Goal: Register for event/course

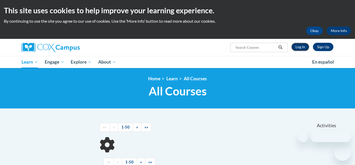
click at [299, 48] on link "Log In" at bounding box center [300, 47] width 18 height 8
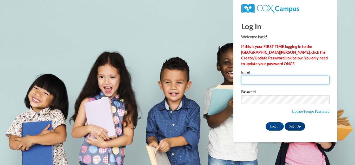
click at [264, 79] on input "Email" at bounding box center [285, 79] width 88 height 9
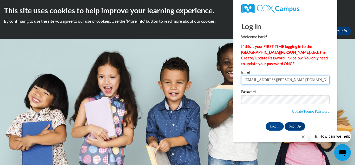
type input "[EMAIL_ADDRESS][DOMAIN_NAME]"
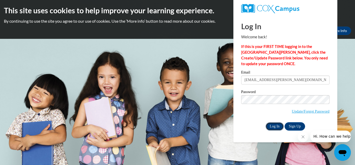
click at [272, 125] on input "Log In" at bounding box center [275, 126] width 18 height 8
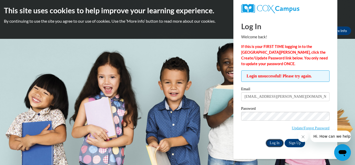
click at [276, 141] on input "Log In" at bounding box center [275, 143] width 18 height 8
click at [298, 126] on link "Update/Forgot Password" at bounding box center [311, 128] width 38 height 4
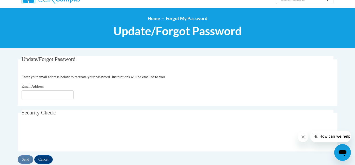
scroll to position [52, 0]
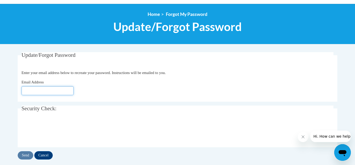
click at [27, 89] on input "Email Address" at bounding box center [48, 90] width 52 height 9
type input "[EMAIL_ADDRESS][DOMAIN_NAME]"
click button "Refresh captcha" at bounding box center [0, 0] width 0 height 0
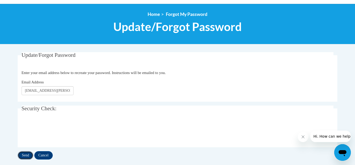
click at [26, 153] on input "Send" at bounding box center [26, 155] width 16 height 8
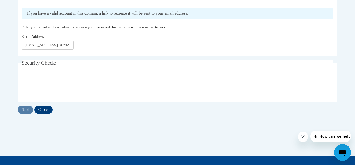
scroll to position [113, 0]
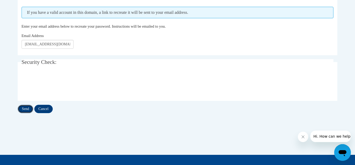
click at [25, 106] on input "Send" at bounding box center [26, 109] width 16 height 8
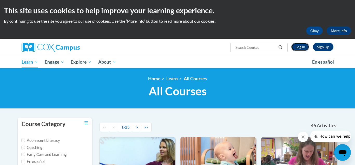
click at [298, 46] on link "Log In" at bounding box center [300, 47] width 18 height 8
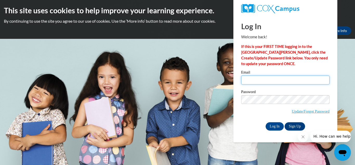
click at [251, 81] on input "Email" at bounding box center [285, 79] width 88 height 9
type input "amber.adkins@scoesc.org"
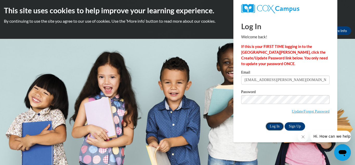
click at [276, 123] on input "Log In" at bounding box center [275, 126] width 18 height 8
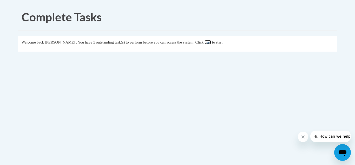
click at [211, 42] on link "here" at bounding box center [208, 42] width 7 height 4
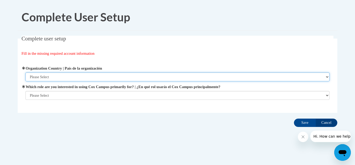
click at [37, 76] on select "Please Select United States | Estados Unidos Outside of the United States | Fue…" at bounding box center [177, 76] width 304 height 9
select select "ad49bcad-a171-4b2e-b99c-48b446064914"
click at [25, 72] on select "Please Select United States | Estados Unidos Outside of the United States | Fue…" at bounding box center [177, 76] width 304 height 9
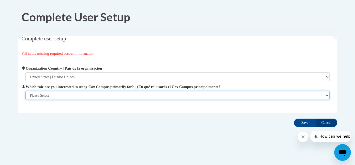
click at [41, 96] on select "Please Select College/University | Colegio/Universidad Community/Nonprofit Part…" at bounding box center [177, 95] width 304 height 9
select select "fbf2d438-af2f-41f8-98f1-81c410e29de3"
click at [25, 91] on select "Please Select College/University | Colegio/Universidad Community/Nonprofit Part…" at bounding box center [177, 95] width 304 height 9
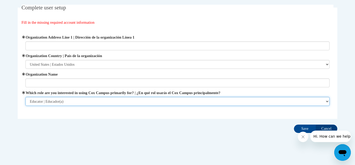
scroll to position [32, 0]
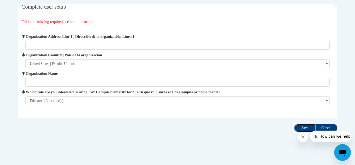
click at [302, 129] on input "Save" at bounding box center [305, 128] width 22 height 8
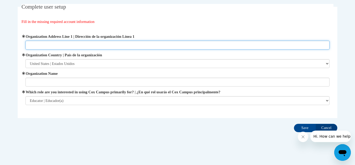
click at [37, 43] on input "Organization Address Line 1 | Dirección de la organización Línea 1" at bounding box center [177, 45] width 304 height 9
type input "2"
type input "New Boston OH"
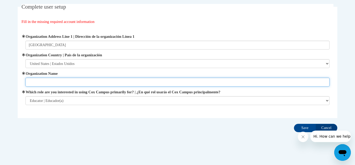
click at [35, 82] on input "Organization Name" at bounding box center [177, 81] width 304 height 9
type input "scoesc"
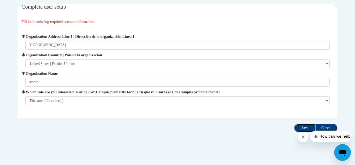
click at [303, 127] on input "Save" at bounding box center [305, 128] width 22 height 8
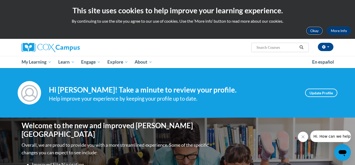
click at [315, 31] on button "Okay" at bounding box center [314, 31] width 17 height 8
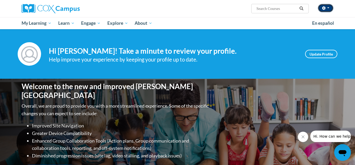
click at [328, 7] on button "button" at bounding box center [326, 8] width 16 height 8
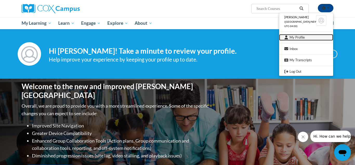
click at [297, 38] on link "My Profile" at bounding box center [306, 37] width 54 height 7
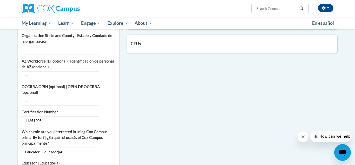
scroll to position [188, 0]
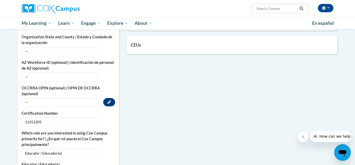
click at [44, 85] on label "OCCRRA OPIN (optional) | OPIN DE OCCRRA (opcional)" at bounding box center [69, 90] width 94 height 11
click at [111, 100] on icon "Custom profile fields" at bounding box center [109, 102] width 4 height 4
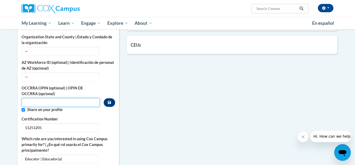
click at [29, 98] on input "Custom profile fields" at bounding box center [61, 102] width 78 height 9
type input "11251205"
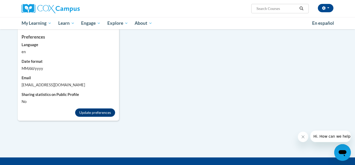
scroll to position [463, 0]
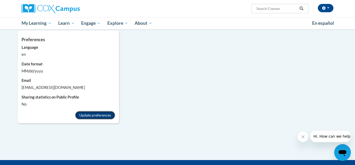
click at [96, 111] on button "Update preferences" at bounding box center [95, 115] width 40 height 8
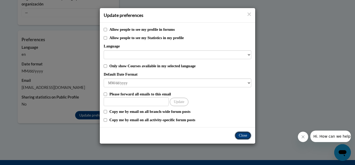
click at [244, 133] on button "Close" at bounding box center [243, 135] width 17 height 8
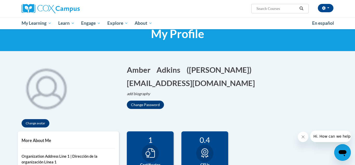
scroll to position [0, 0]
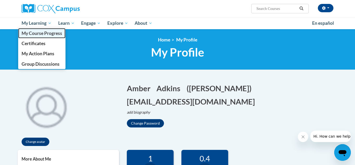
click at [34, 36] on link "My Course Progress" at bounding box center [41, 33] width 47 height 10
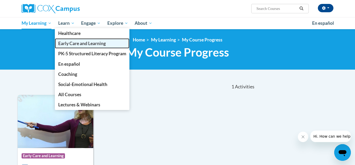
click at [76, 47] on link "Early Care and Learning" at bounding box center [92, 43] width 75 height 10
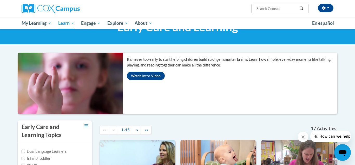
scroll to position [27, 0]
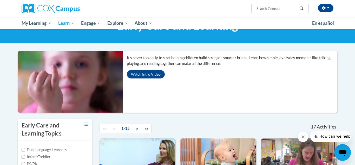
click at [284, 10] on input "Search..." at bounding box center [277, 8] width 42 height 6
type input "monor"
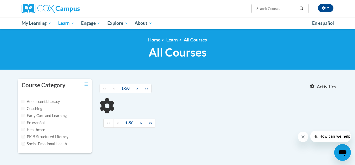
type input "monor"
click at [23, 116] on input "Early Care and Learning" at bounding box center [23, 115] width 3 height 3
checkbox input "true"
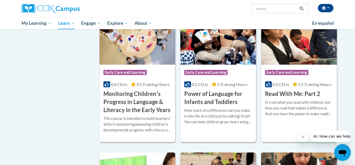
scroll to position [373, 0]
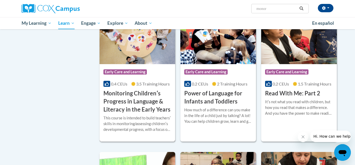
click at [136, 113] on h3 "Monitoring Childrenʹs Progress in Language & Literacy in the Early Years" at bounding box center [137, 101] width 68 height 24
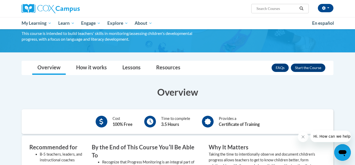
scroll to position [51, 0]
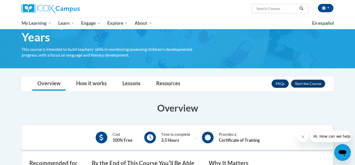
click at [306, 82] on button "Enroll" at bounding box center [308, 83] width 35 height 8
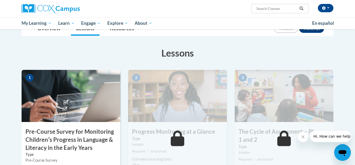
click at [68, 109] on img at bounding box center [71, 96] width 99 height 52
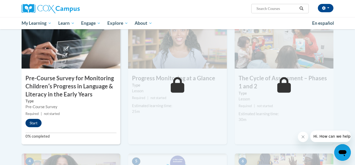
scroll to position [133, 0]
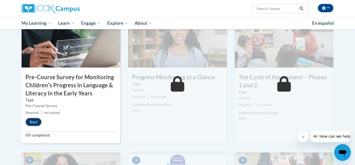
click at [34, 123] on button "Start" at bounding box center [33, 122] width 16 height 8
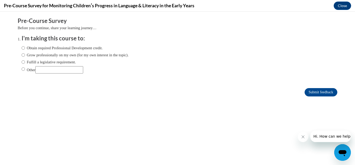
scroll to position [0, 0]
click at [22, 48] on input "Obtain required Professional Development credit." at bounding box center [23, 48] width 3 height 6
radio input "true"
click at [318, 93] on input "Submit feedback" at bounding box center [321, 92] width 33 height 8
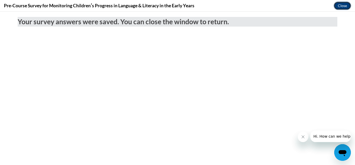
click at [342, 7] on button "Close" at bounding box center [342, 6] width 17 height 8
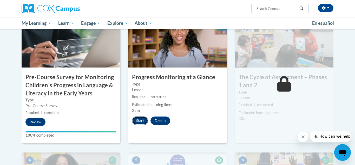
click at [136, 119] on button "Start" at bounding box center [140, 120] width 16 height 8
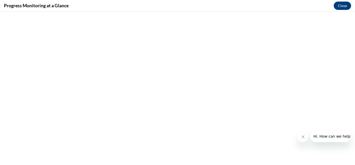
click at [303, 137] on icon "Close message from company" at bounding box center [303, 136] width 4 height 4
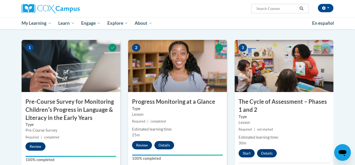
scroll to position [110, 0]
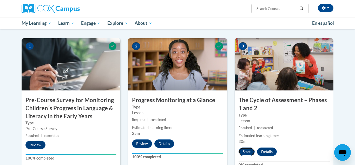
click at [247, 152] on button "Start" at bounding box center [247, 151] width 16 height 8
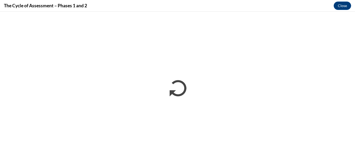
scroll to position [0, 0]
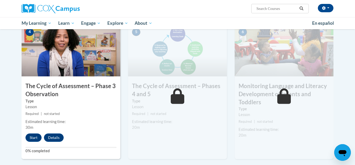
scroll to position [268, 0]
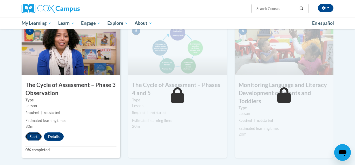
click button "Start"
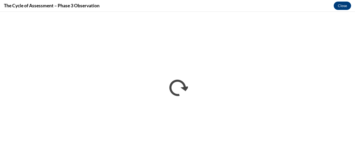
scroll to position [0, 0]
